Goal: Information Seeking & Learning: Learn about a topic

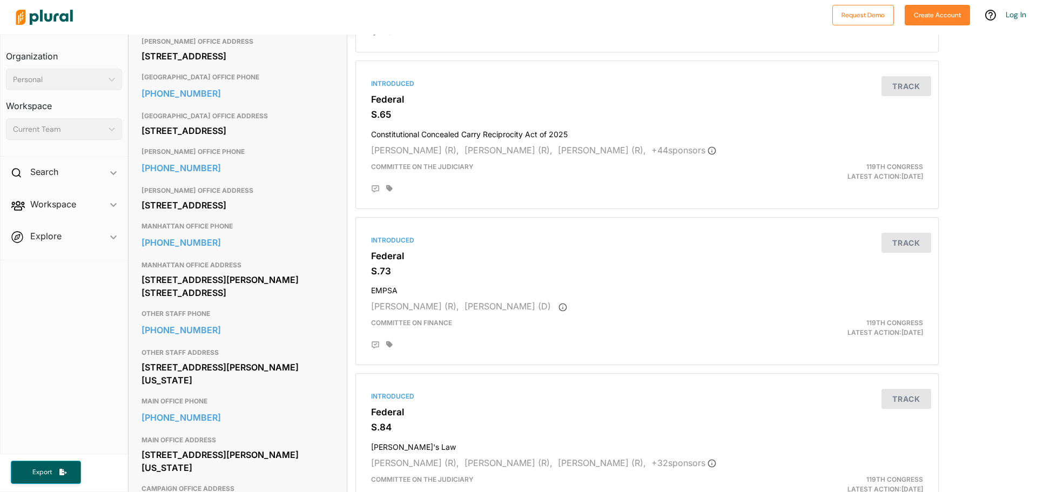
scroll to position [540, 0]
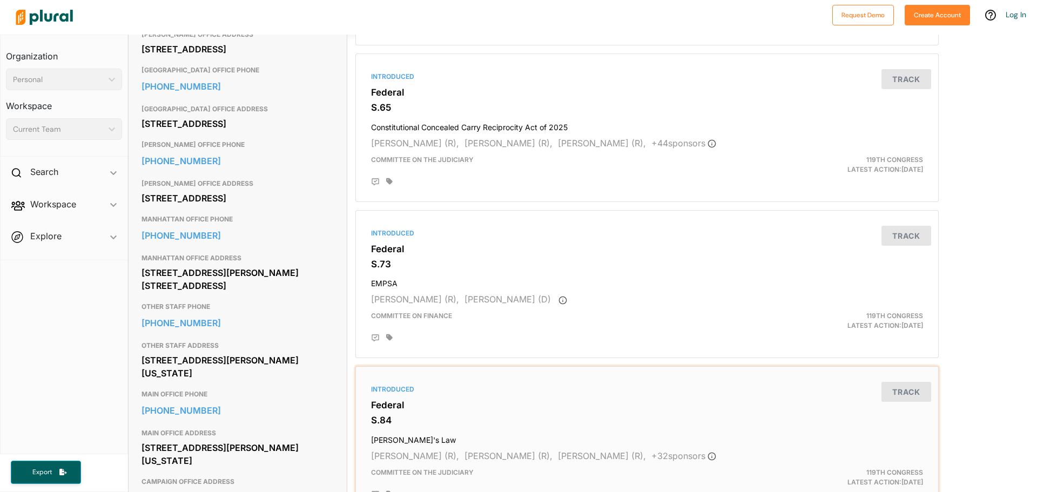
click at [379, 387] on div "Introduced" at bounding box center [647, 390] width 552 height 10
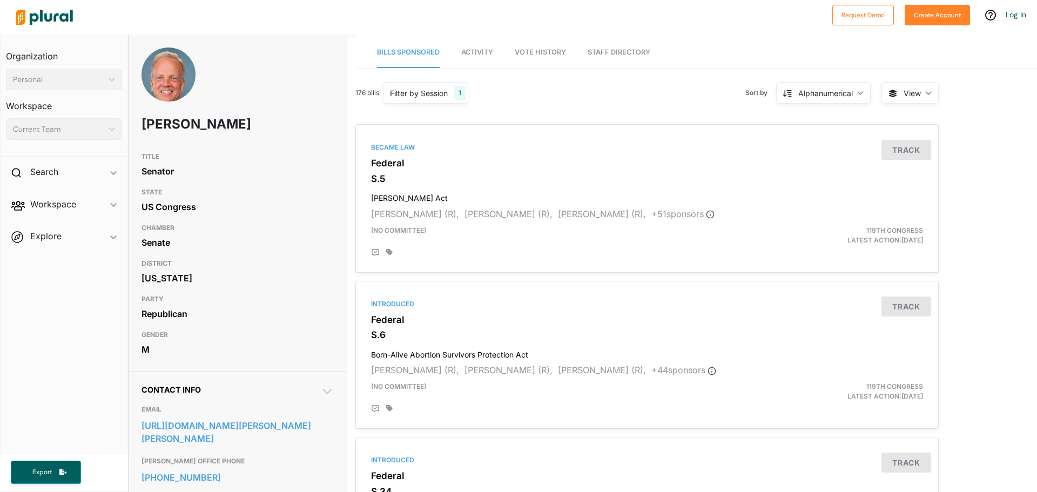
click at [621, 53] on link "Staff Directory" at bounding box center [619, 52] width 63 height 31
